Goal: Obtain resource: Obtain resource

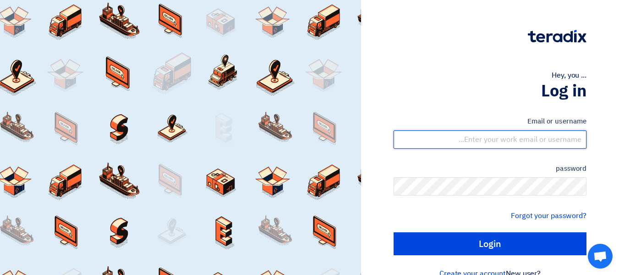
click at [519, 139] on input "text" at bounding box center [490, 139] width 193 height 18
type input "[PERSON_NAME][EMAIL_ADDRESS][DOMAIN_NAME]"
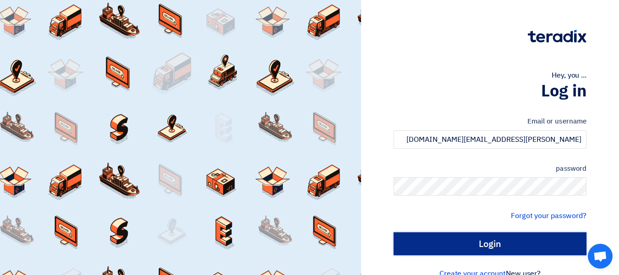
click at [491, 240] on input "Login" at bounding box center [490, 243] width 193 height 23
type input "Sign in"
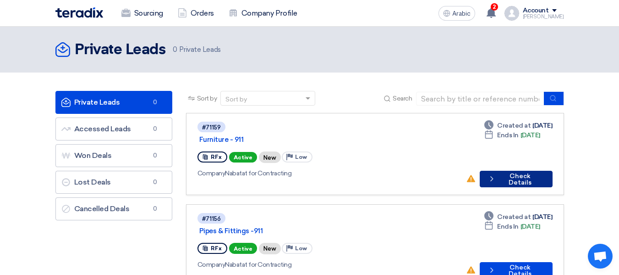
click at [513, 172] on font "Check Details" at bounding box center [520, 179] width 23 height 14
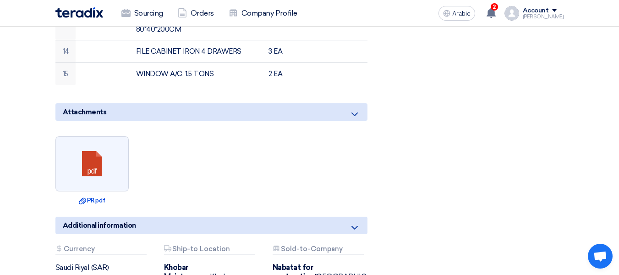
scroll to position [734, 0]
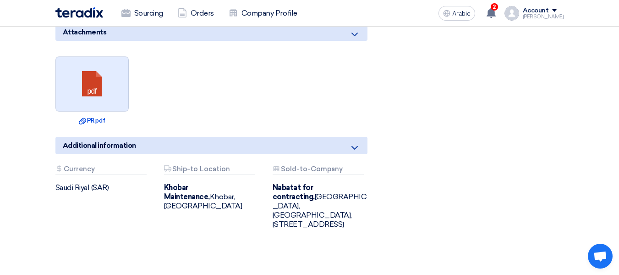
click at [105, 73] on link at bounding box center [92, 84] width 73 height 55
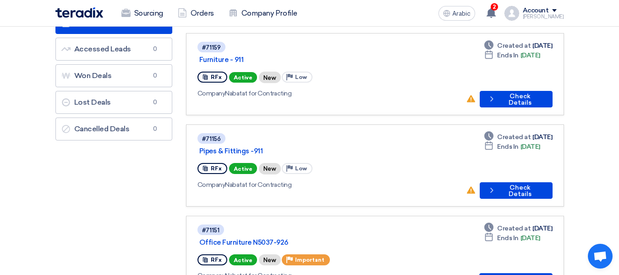
scroll to position [92, 0]
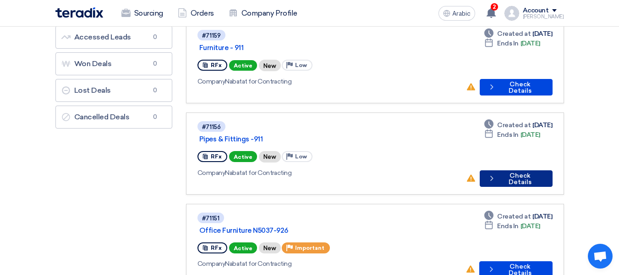
click at [513, 170] on button "Check details Check Details" at bounding box center [516, 178] width 73 height 17
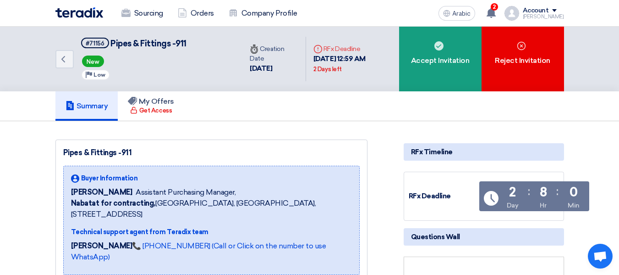
scroll to position [183, 0]
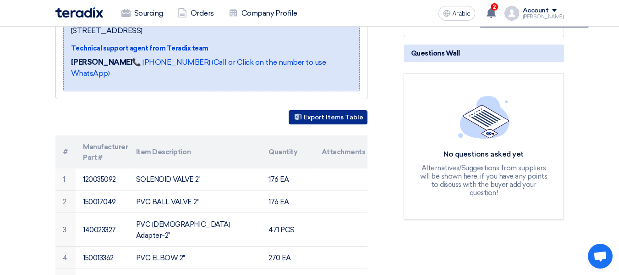
click at [347, 113] on font "Export Items Table" at bounding box center [334, 117] width 60 height 8
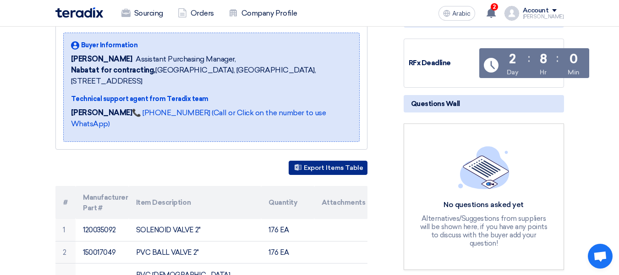
scroll to position [229, 0]
